Goal: Navigation & Orientation: Find specific page/section

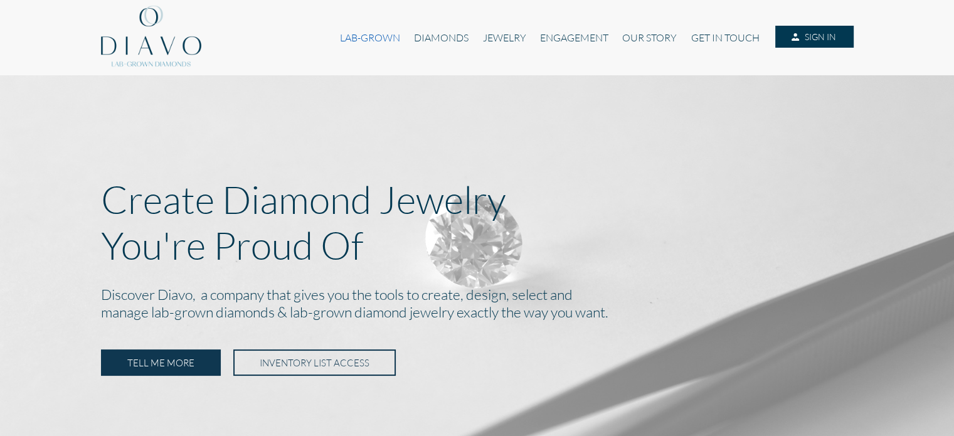
click at [368, 26] on link "LAB-GROWN" at bounding box center [370, 38] width 74 height 24
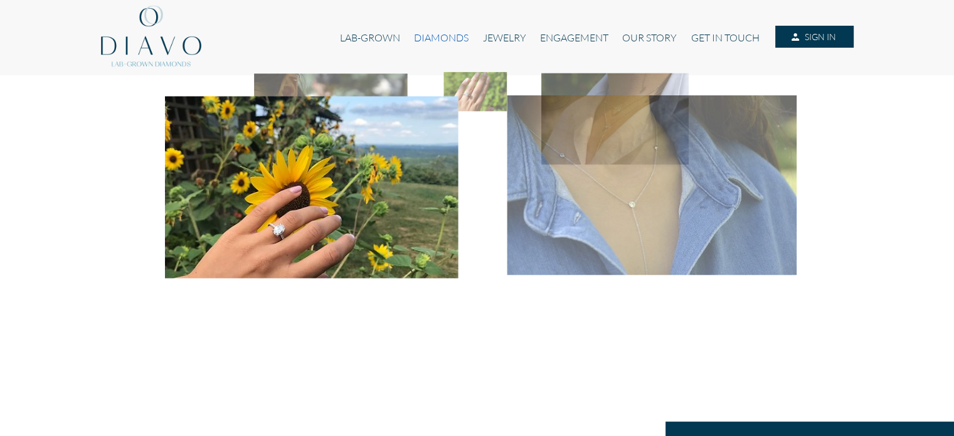
click at [443, 35] on link "DIAMONDS" at bounding box center [441, 38] width 68 height 24
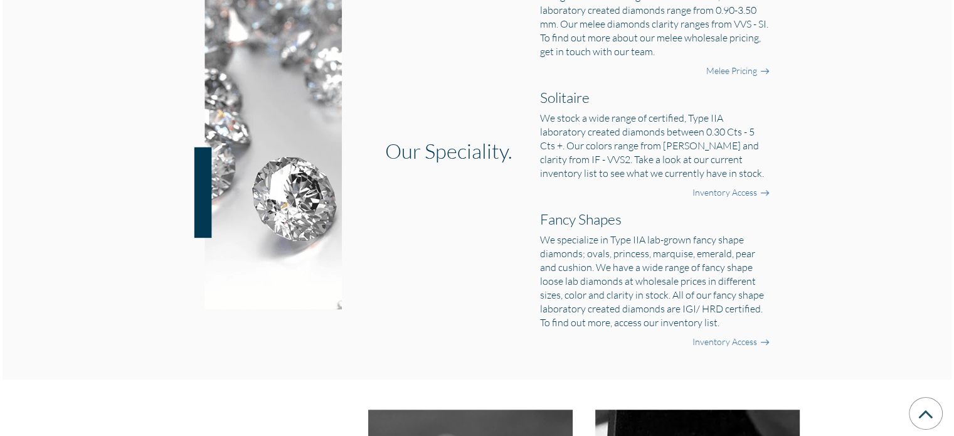
scroll to position [480, 0]
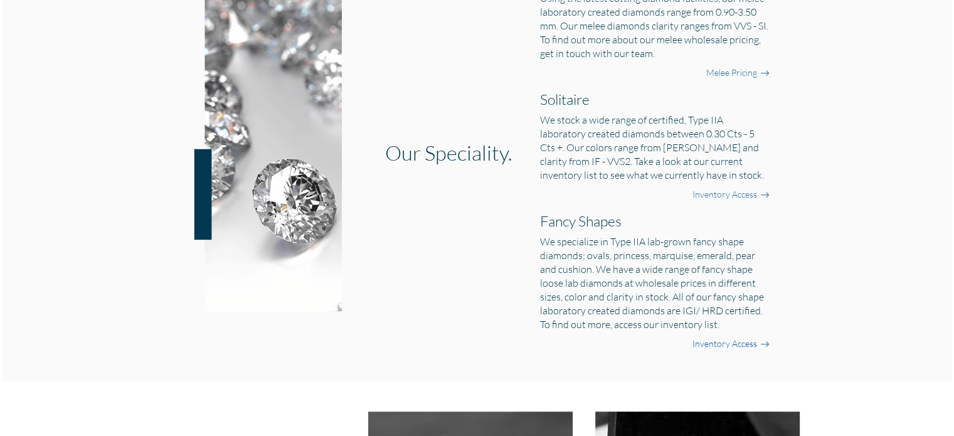
click at [712, 345] on link "Inventory Access" at bounding box center [724, 343] width 65 height 13
